Goal: Check status: Check status

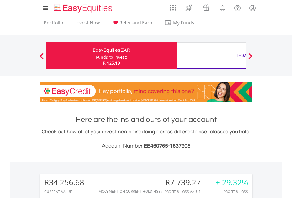
click at [96, 56] on div "Funds to invest:" at bounding box center [111, 57] width 31 height 6
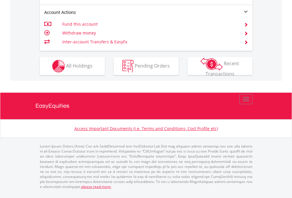
scroll to position [602, 0]
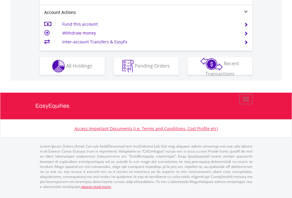
scroll to position [602, 0]
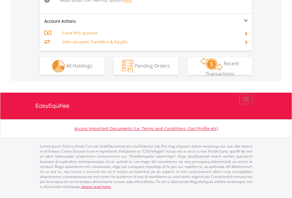
scroll to position [612, 0]
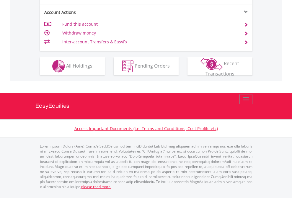
scroll to position [554, 0]
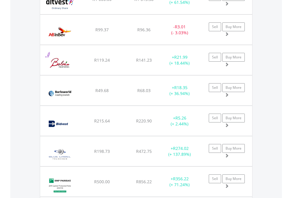
scroll to position [57, 93]
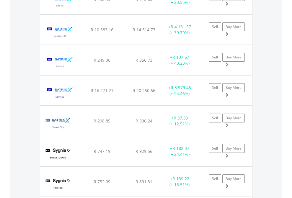
scroll to position [57, 93]
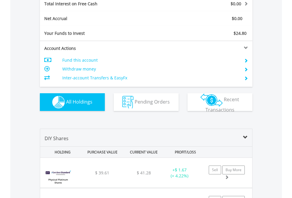
scroll to position [680, 0]
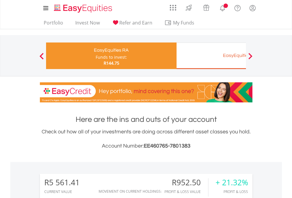
scroll to position [57, 93]
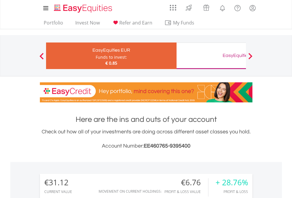
scroll to position [57, 93]
click at [211, 56] on div "EasyEquities GBP" at bounding box center [241, 55] width 123 height 8
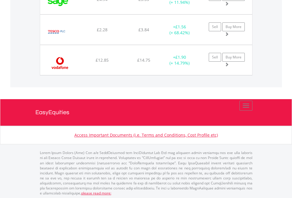
scroll to position [57, 93]
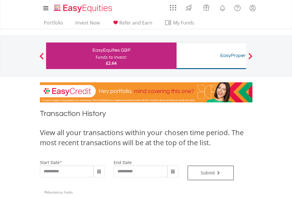
type input "**********"
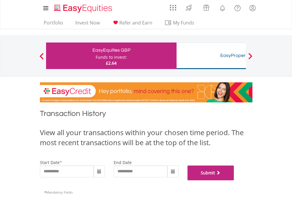
click at [234, 180] on button "Submit" at bounding box center [211, 173] width 47 height 15
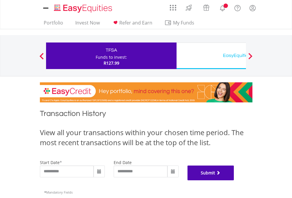
click at [234, 180] on button "Submit" at bounding box center [211, 173] width 47 height 15
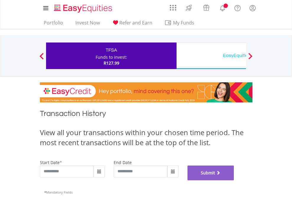
scroll to position [239, 0]
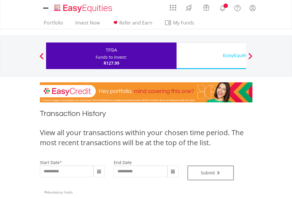
click at [211, 56] on div "EasyEquities USD" at bounding box center [241, 55] width 123 height 8
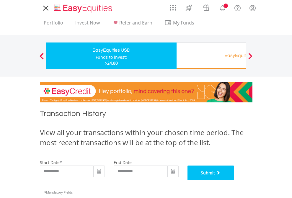
click at [234, 180] on button "Submit" at bounding box center [211, 173] width 47 height 15
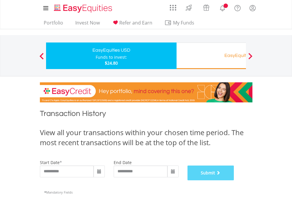
scroll to position [239, 0]
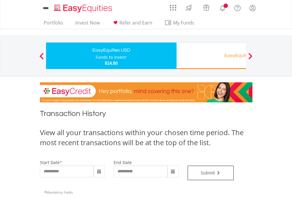
click at [211, 56] on div "EasyEquities RA" at bounding box center [241, 55] width 123 height 8
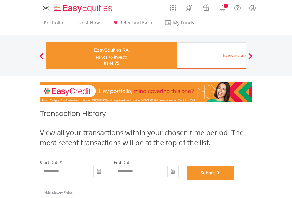
click at [234, 180] on button "Submit" at bounding box center [211, 173] width 47 height 15
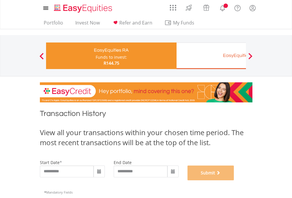
scroll to position [239, 0]
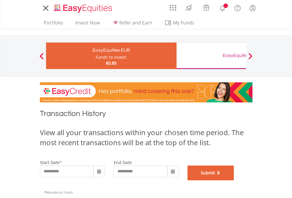
click at [234, 180] on button "Submit" at bounding box center [211, 173] width 47 height 15
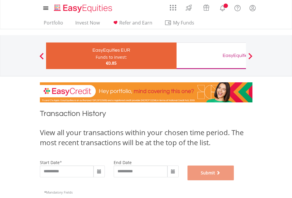
scroll to position [239, 0]
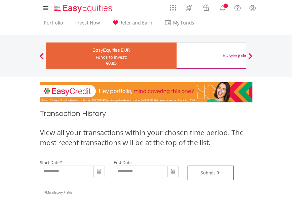
click at [211, 56] on div "EasyEquities GBP" at bounding box center [241, 55] width 123 height 8
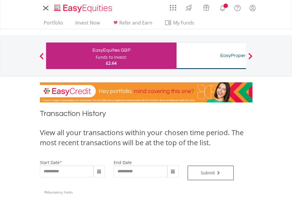
type input "**********"
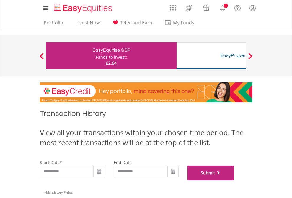
click at [234, 180] on button "Submit" at bounding box center [211, 173] width 47 height 15
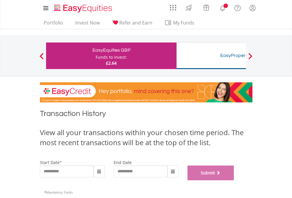
scroll to position [239, 0]
